Goal: Transaction & Acquisition: Purchase product/service

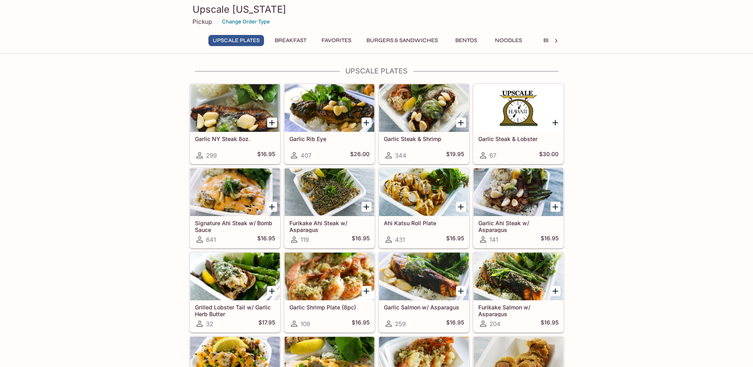
click at [289, 40] on button "Breakfast" at bounding box center [290, 40] width 40 height 11
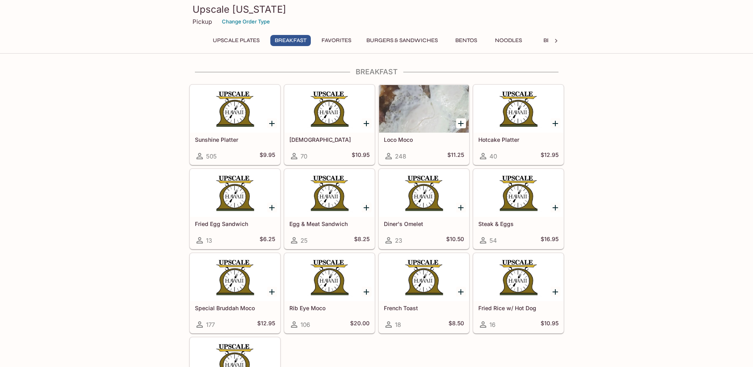
click at [233, 42] on button "UPSCALE Plates" at bounding box center [236, 40] width 56 height 11
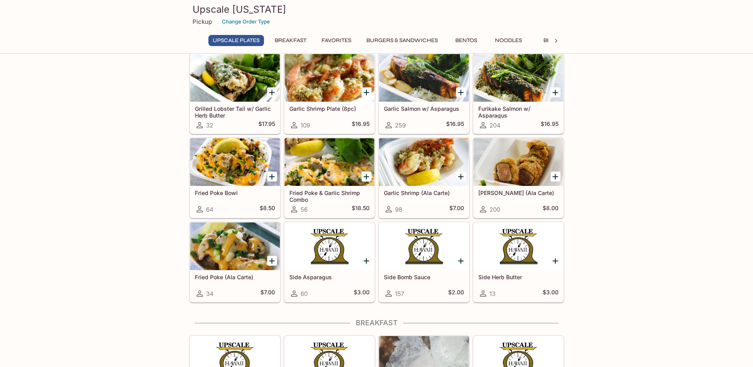
scroll to position [357, 0]
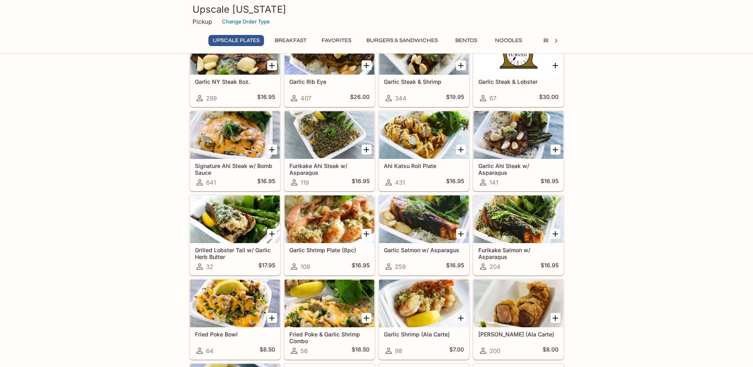
scroll to position [40, 0]
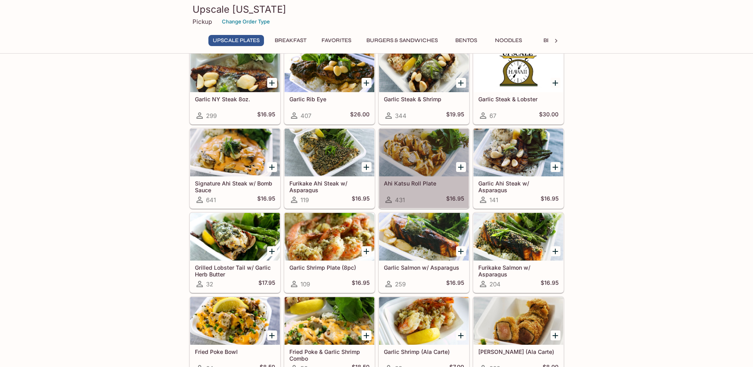
drag, startPoint x: 407, startPoint y: 166, endPoint x: 400, endPoint y: 164, distance: 6.9
click at [400, 164] on div at bounding box center [424, 153] width 90 height 48
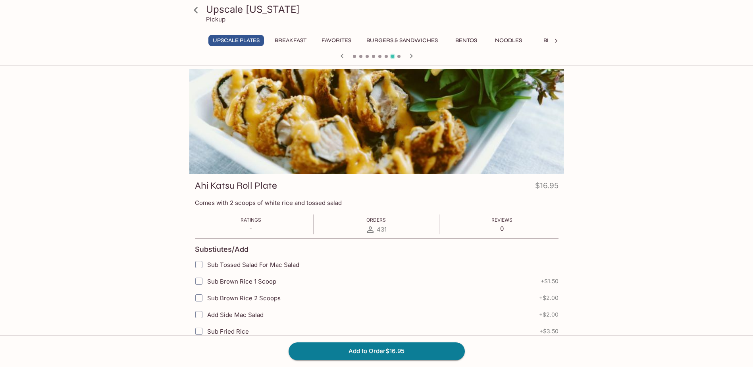
click at [203, 12] on link at bounding box center [196, 10] width 20 height 20
